Goal: Use online tool/utility

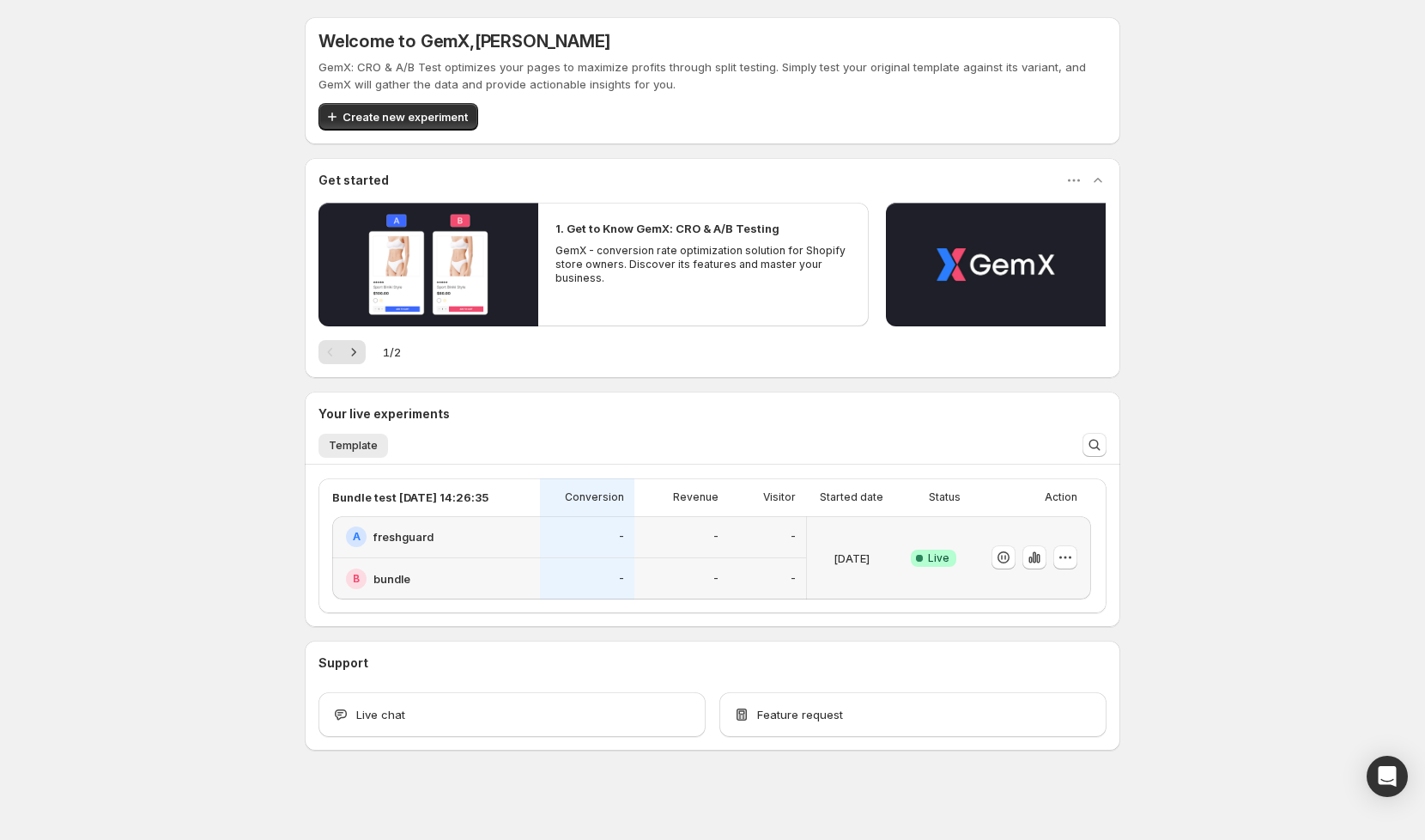
scroll to position [3, 0]
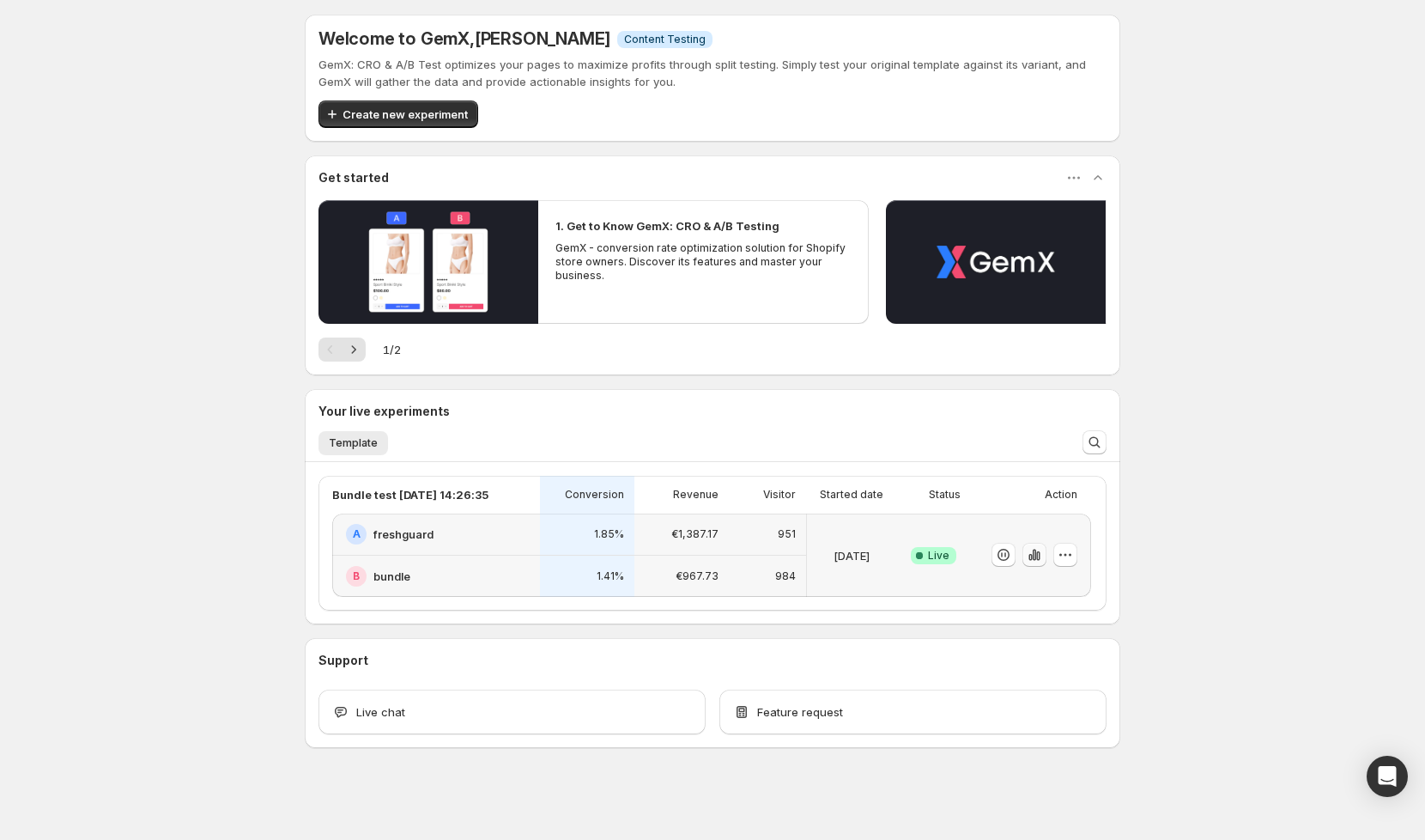
click at [1034, 552] on icon "button" at bounding box center [1033, 554] width 3 height 11
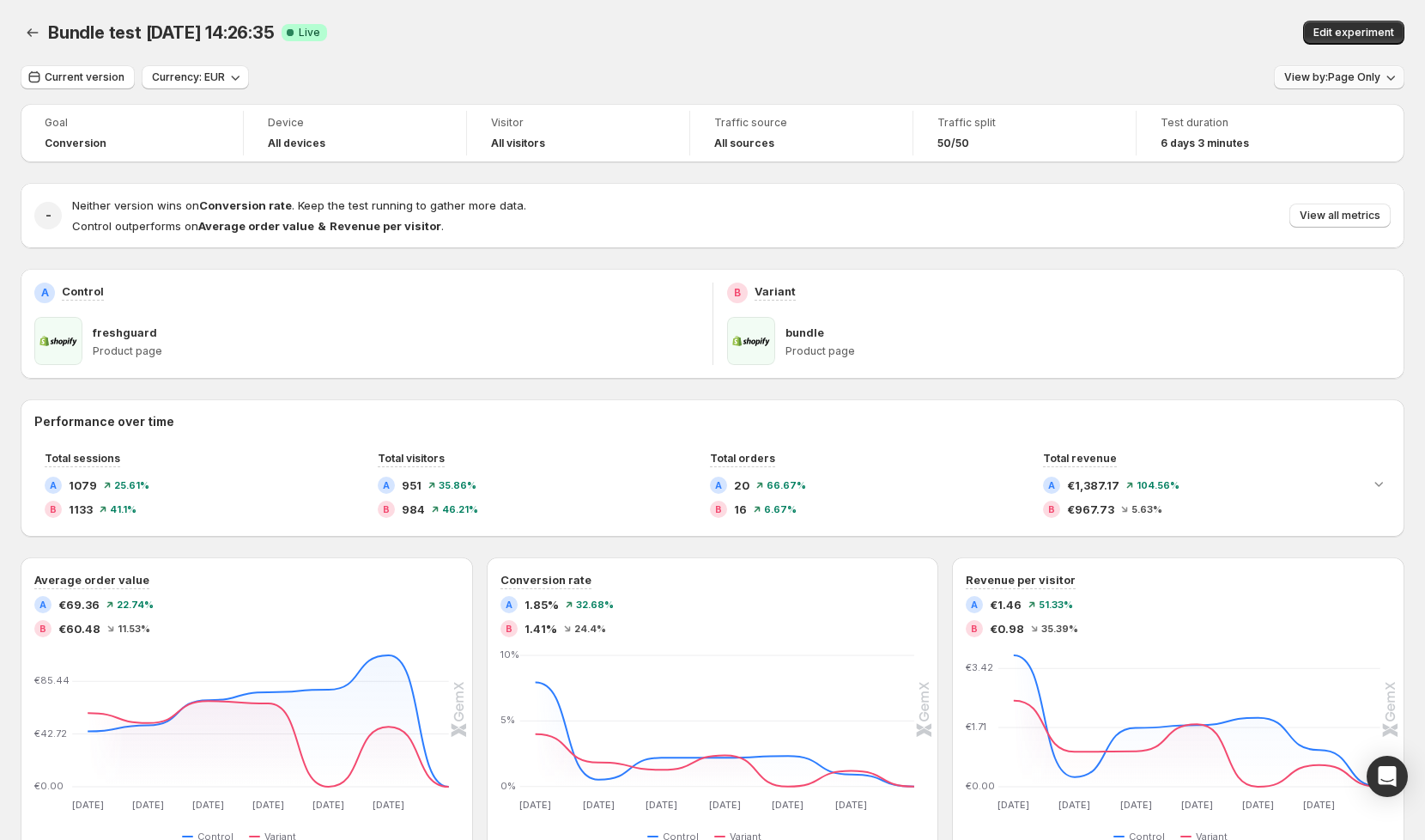
click at [1338, 80] on span "View by: Page Only" at bounding box center [1332, 77] width 96 height 14
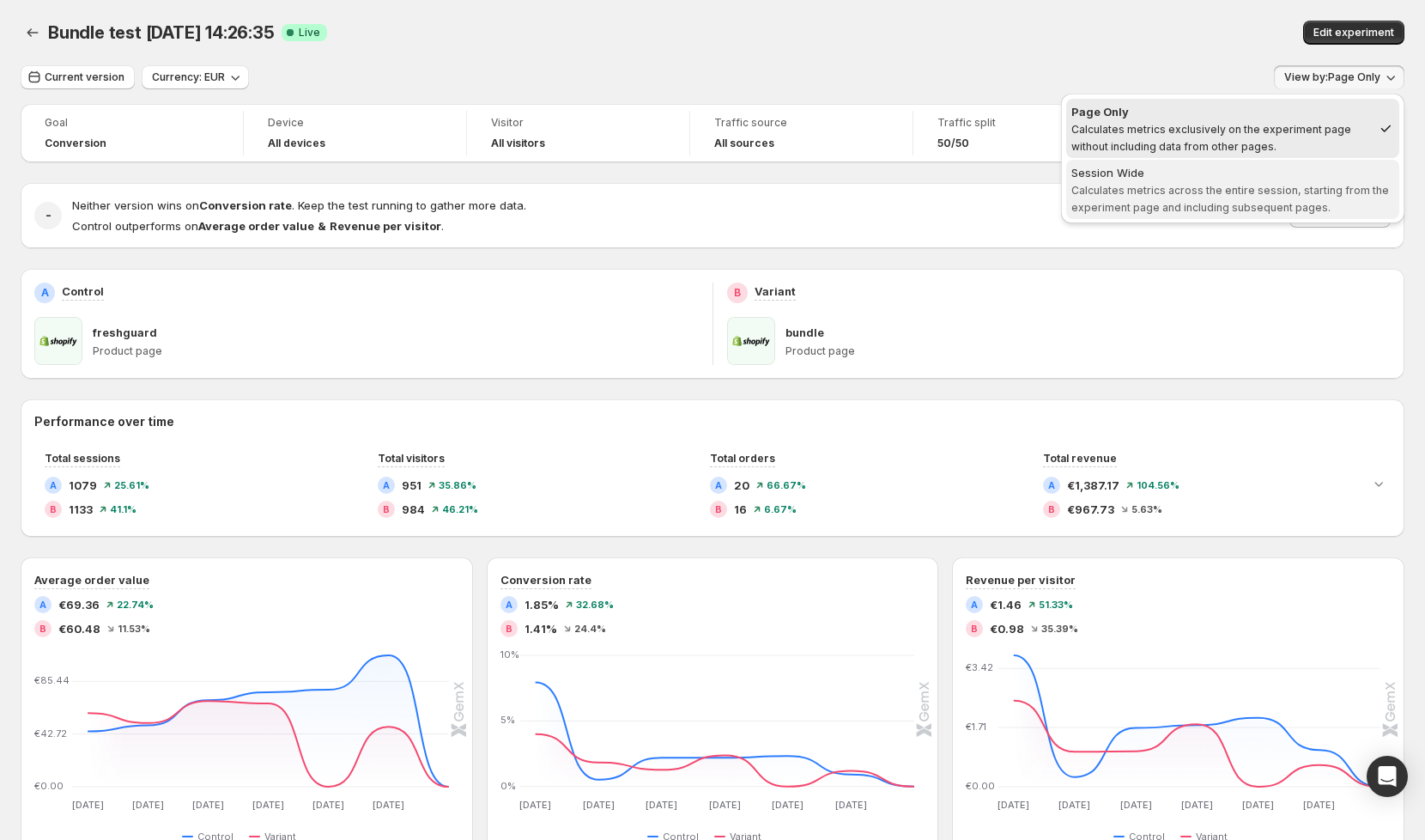
click at [1224, 190] on span "Calculates metrics across the entire session, starting from the experiment page…" at bounding box center [1230, 198] width 317 height 30
